Goal: Task Accomplishment & Management: Manage account settings

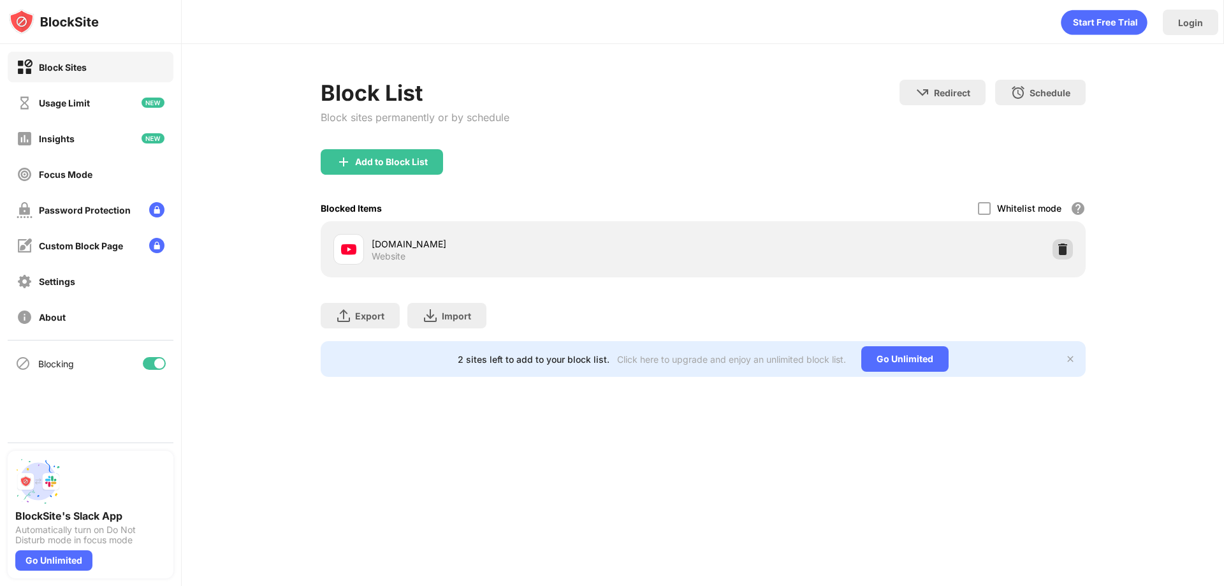
click at [1056, 252] on img at bounding box center [1062, 249] width 13 height 13
